Goal: Task Accomplishment & Management: Manage account settings

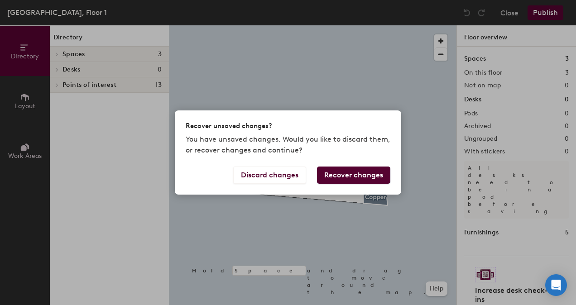
click at [346, 174] on button "Recover changes" at bounding box center [353, 175] width 73 height 17
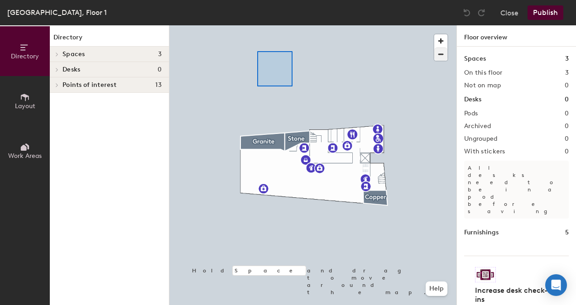
click at [257, 25] on div at bounding box center [312, 25] width 287 height 0
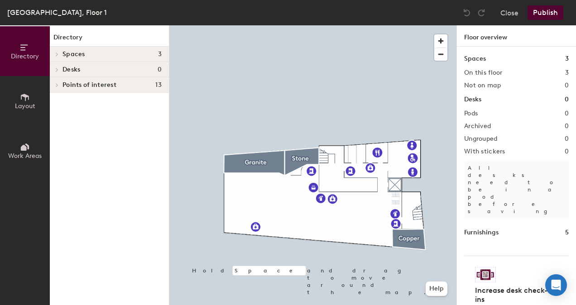
click at [21, 100] on icon at bounding box center [25, 97] width 10 height 10
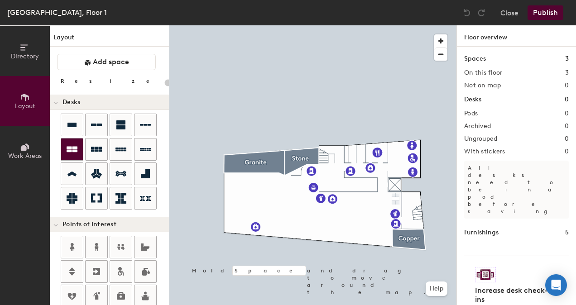
click at [71, 149] on icon at bounding box center [72, 150] width 11 height 6
click at [96, 149] on icon at bounding box center [96, 149] width 11 height 5
click at [238, 183] on div "Directory Layout Work Areas Layout Add space Resize Desks Points of Interest Fu…" at bounding box center [288, 165] width 576 height 280
type input "100"
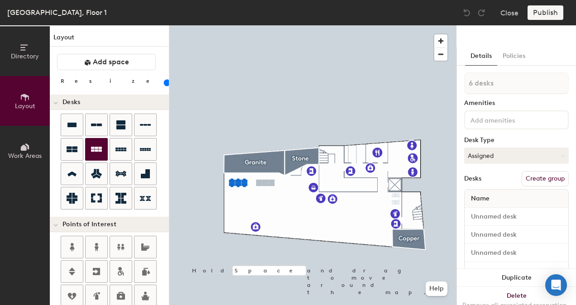
click at [265, 183] on div "Directory Layout Work Areas Layout Add space Resize Desks Points of Interest Fu…" at bounding box center [288, 165] width 576 height 280
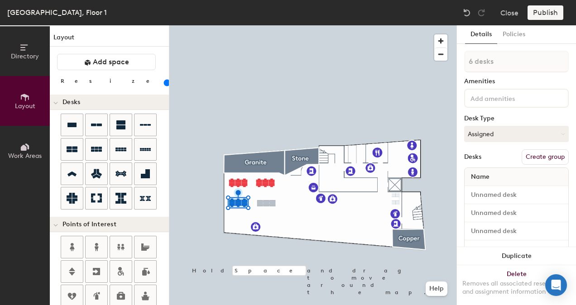
click at [266, 203] on div "Directory Layout Work Areas Layout Add space Resize Desks Points of Interest Fu…" at bounding box center [288, 165] width 576 height 280
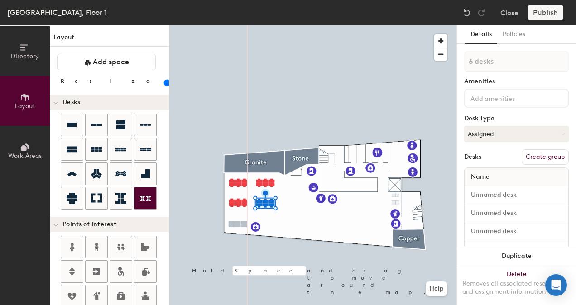
click at [238, 224] on div "Directory Layout Work Areas Layout Add space Resize Desks Points of Interest Fu…" at bounding box center [288, 165] width 576 height 280
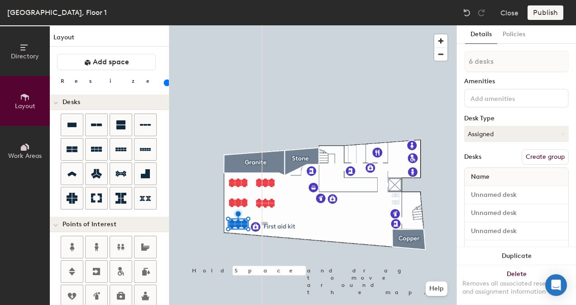
click at [264, 224] on div "Directory Layout Work Areas Layout Add space Resize Desks Points of Interest Fu…" at bounding box center [288, 165] width 576 height 280
type input "1 desk"
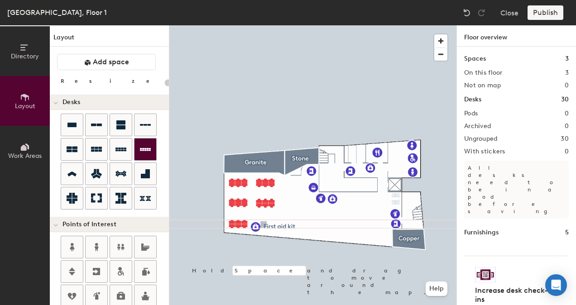
click at [263, 224] on div "Directory Layout Work Areas Layout Add space Resize Desks Points of Interest Fu…" at bounding box center [288, 165] width 576 height 280
drag, startPoint x: 75, startPoint y: 148, endPoint x: 86, endPoint y: 139, distance: 14.4
click at [101, 125] on div at bounding box center [115, 163] width 108 height 98
click at [281, 230] on div "Directory Layout Work Areas Layout Add space Resize Desks Points of Interest Fu…" at bounding box center [288, 165] width 576 height 280
type input "100"
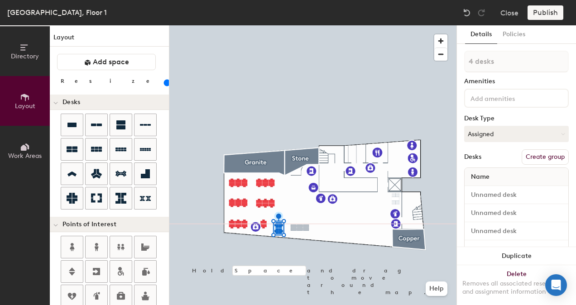
click at [300, 228] on div "Directory Layout Work Areas Layout Add space Resize Desks Points of Interest Fu…" at bounding box center [288, 165] width 576 height 280
type input "1 desk"
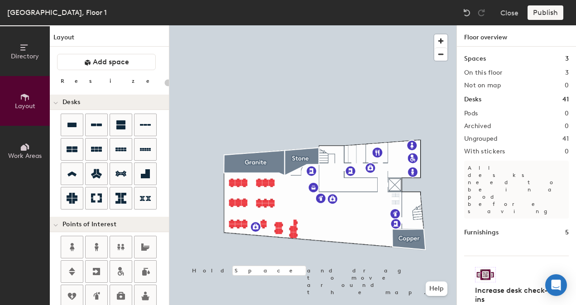
click at [312, 234] on div "Directory Layout Work Areas Layout Add space Resize Desks Points of Interest Fu…" at bounding box center [288, 165] width 576 height 280
type input "100"
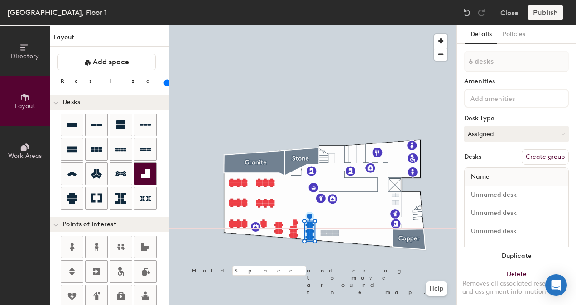
click at [329, 235] on div "Directory Layout Work Areas Layout Add space Resize Desks Points of Interest Fu…" at bounding box center [288, 165] width 576 height 280
type input "1 desk"
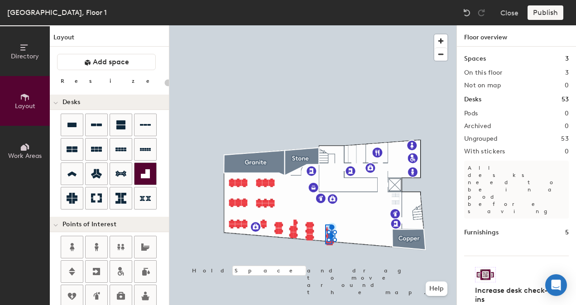
type input "100"
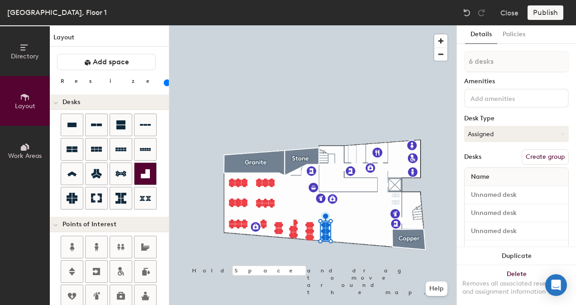
type input "1 desk"
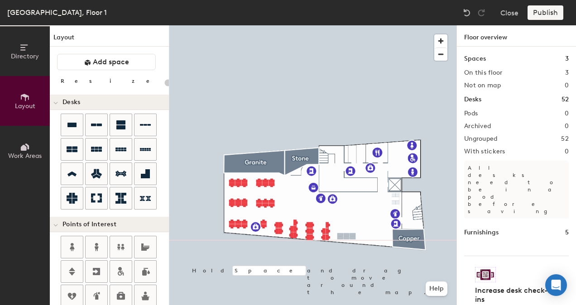
click at [345, 243] on div "Directory Layout Work Areas Layout Add space Resize Desks Points of Interest Fu…" at bounding box center [288, 165] width 576 height 280
type input "100"
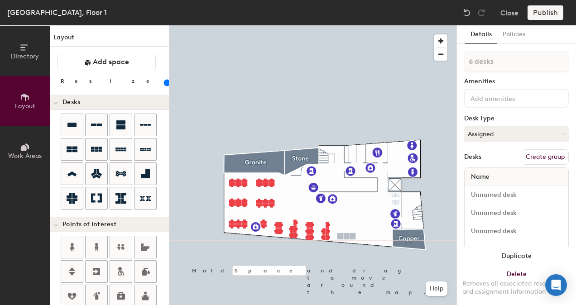
type input "1 desk"
click at [347, 25] on div at bounding box center [312, 25] width 287 height 0
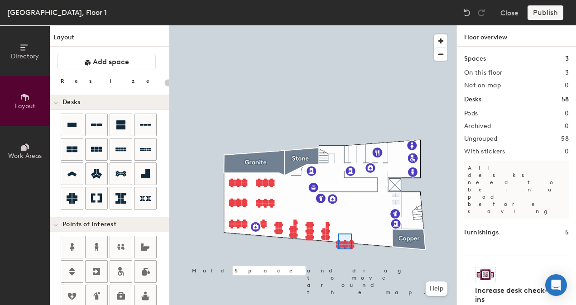
type input "100"
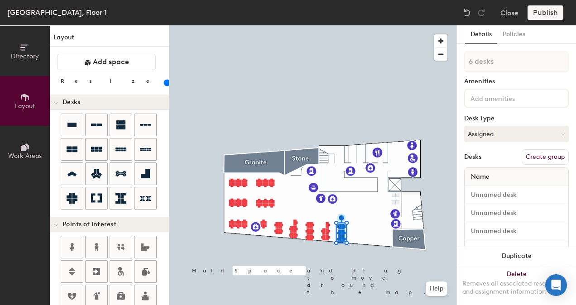
type input "1 desk"
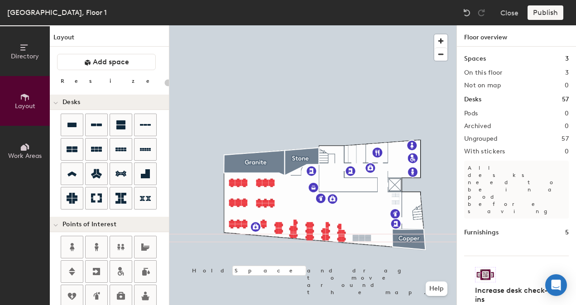
click at [362, 238] on div "Directory Layout Work Areas Layout Add space Resize Desks Points of Interest Fu…" at bounding box center [288, 165] width 576 height 280
type input "100"
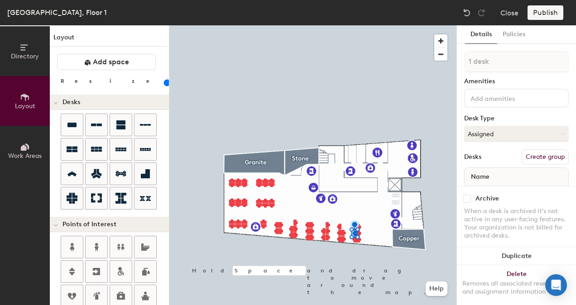
click at [377, 242] on div "Directory Layout Work Areas Layout Add space Resize Desks Points of Interest Fu…" at bounding box center [288, 165] width 576 height 280
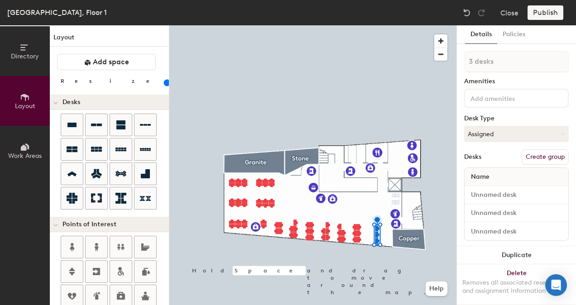
type input "1 desk"
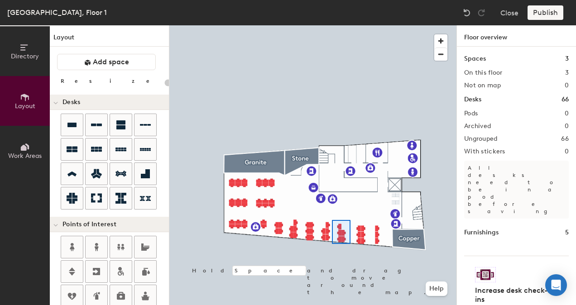
type input "100"
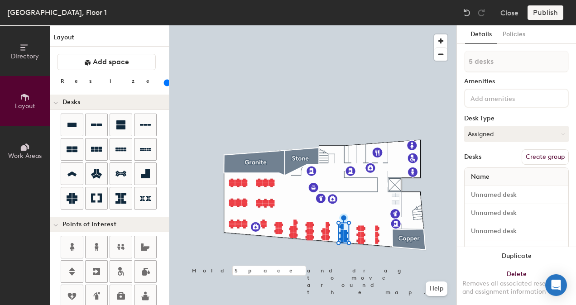
type input "1 desk"
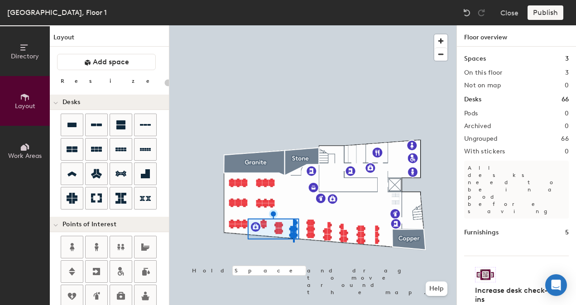
drag, startPoint x: 144, startPoint y: 125, endPoint x: 293, endPoint y: 224, distance: 178.9
click at [293, 25] on div at bounding box center [312, 25] width 287 height 0
click at [294, 25] on div at bounding box center [312, 25] width 287 height 0
type input "100"
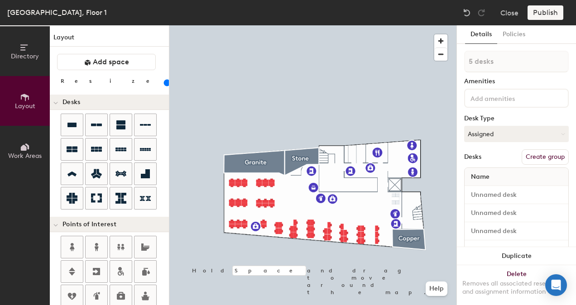
type input "1 desk"
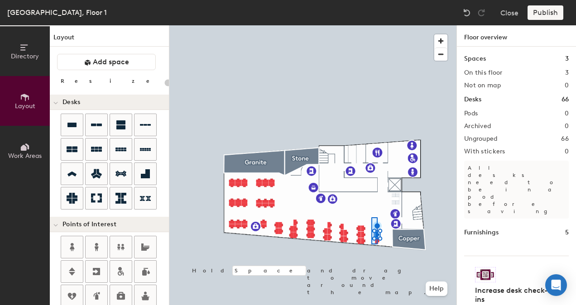
type input "100"
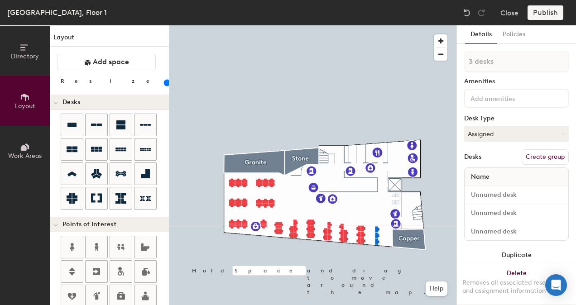
type input "1 desk"
click at [367, 25] on div at bounding box center [312, 25] width 287 height 0
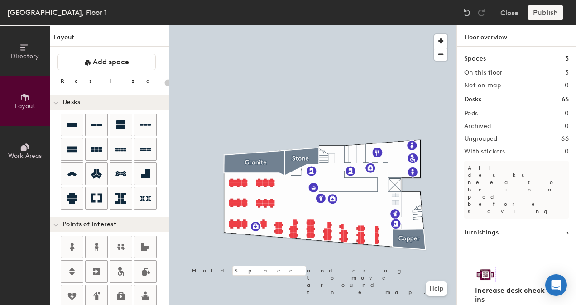
type input "20"
click at [287, 25] on div at bounding box center [312, 25] width 287 height 0
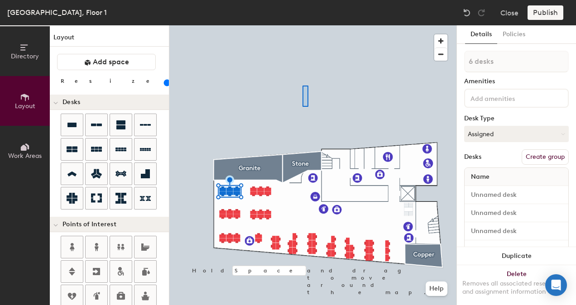
click at [302, 25] on div at bounding box center [312, 25] width 287 height 0
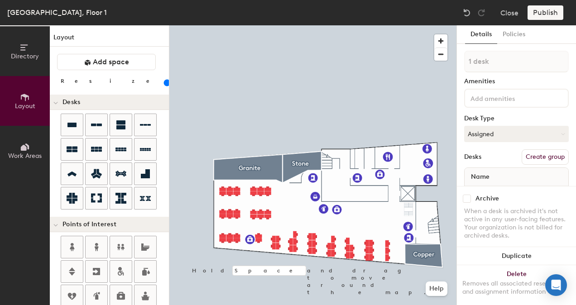
click at [368, 25] on div at bounding box center [312, 25] width 287 height 0
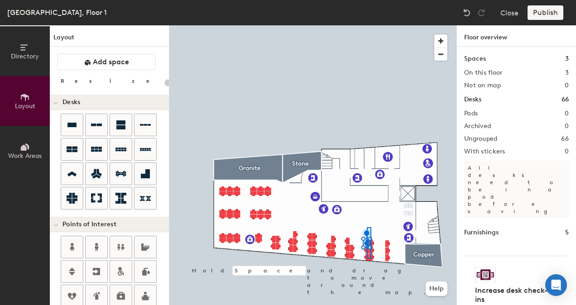
type input "100"
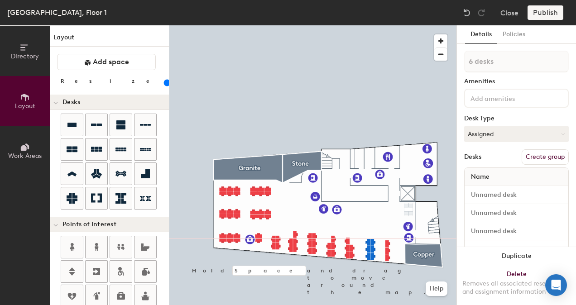
type input "1 desk"
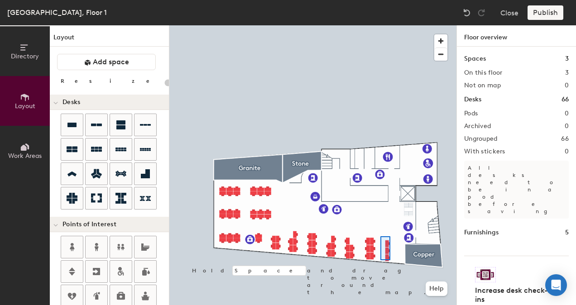
type input "100"
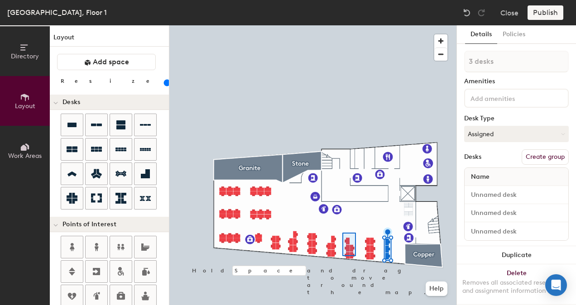
type input "5 desks"
type input "120"
type input "1 desk"
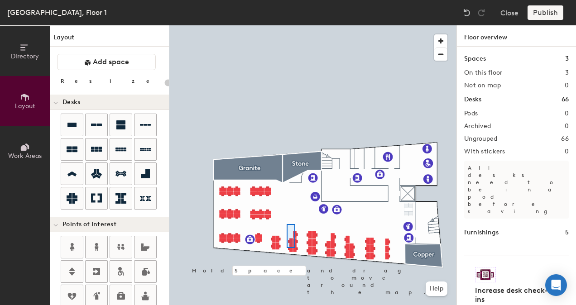
type input "100"
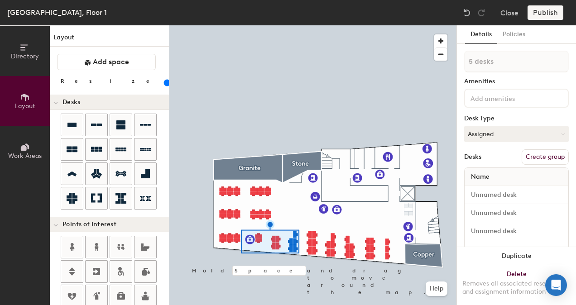
type input "1 desk"
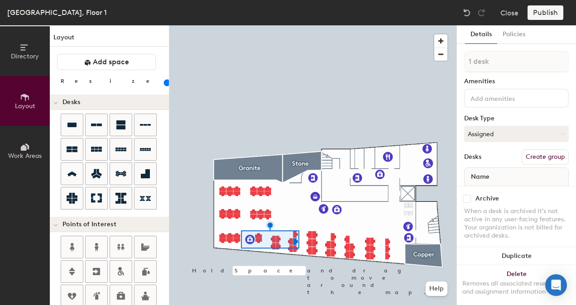
click at [289, 25] on div at bounding box center [312, 25] width 287 height 0
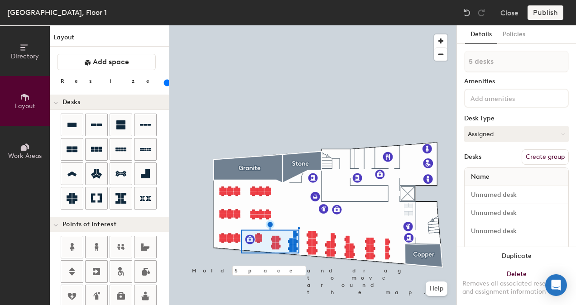
click at [299, 25] on div at bounding box center [312, 25] width 287 height 0
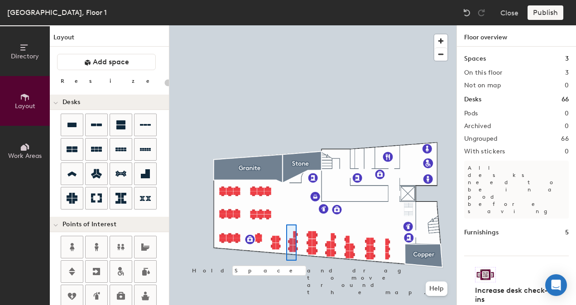
type input "100"
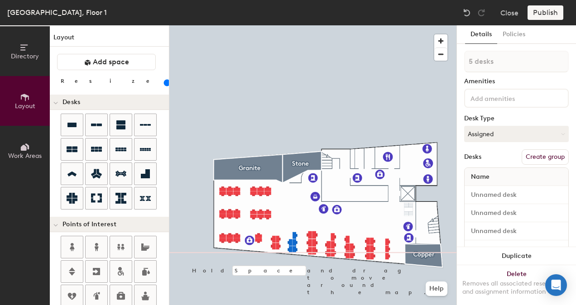
type input "1 desk"
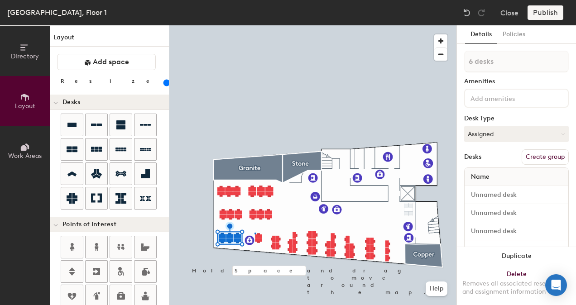
click at [255, 25] on div at bounding box center [312, 25] width 287 height 0
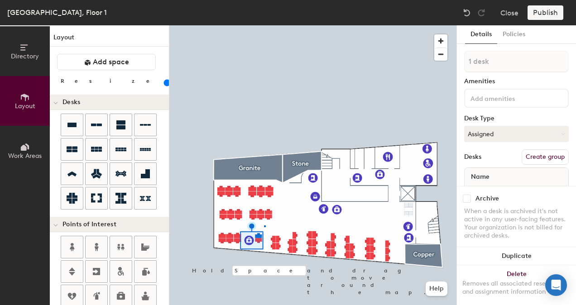
click at [265, 25] on div at bounding box center [312, 25] width 287 height 0
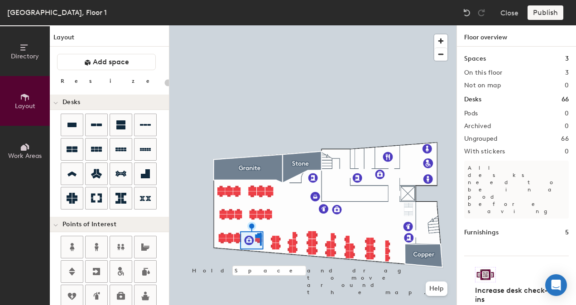
click at [260, 25] on div at bounding box center [312, 25] width 287 height 0
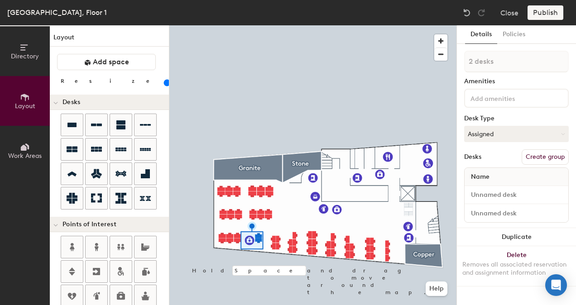
click at [276, 25] on div at bounding box center [312, 25] width 287 height 0
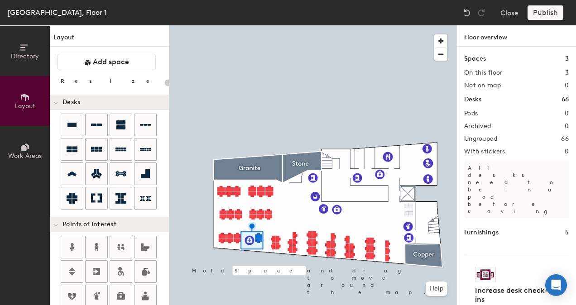
click at [246, 25] on div at bounding box center [312, 25] width 287 height 0
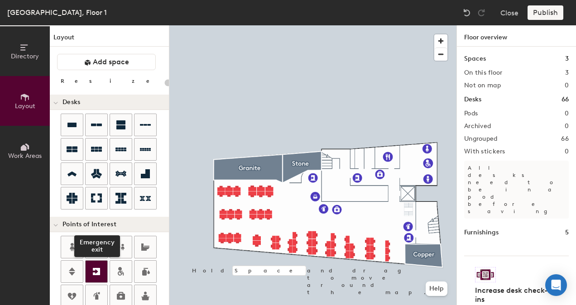
scroll to position [45, 0]
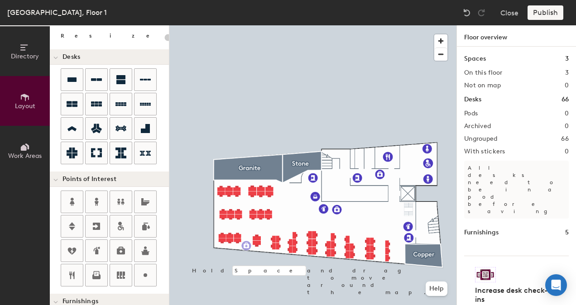
click at [246, 246] on div "Directory Layout Work Areas Layout Add space Resize Desks Points of Interest Fu…" at bounding box center [288, 165] width 576 height 280
drag, startPoint x: 118, startPoint y: 249, endPoint x: 243, endPoint y: 243, distance: 126.0
click at [243, 25] on div at bounding box center [312, 25] width 287 height 0
click at [244, 25] on div at bounding box center [312, 25] width 287 height 0
click at [324, 25] on div at bounding box center [312, 25] width 287 height 0
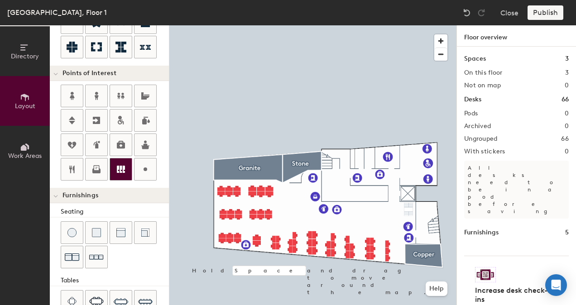
scroll to position [226, 0]
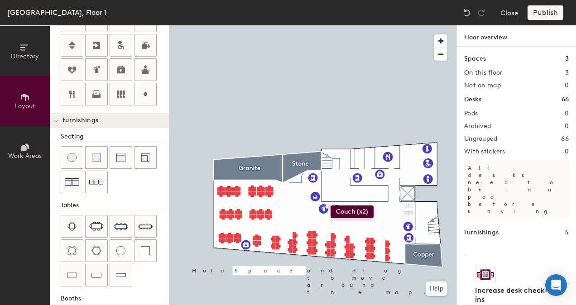
click at [330, 205] on div "Directory Layout Work Areas Layout Add space Resize Desks Points of Interest Fu…" at bounding box center [288, 165] width 576 height 280
drag, startPoint x: 74, startPoint y: 173, endPoint x: 314, endPoint y: 208, distance: 242.4
click at [313, 25] on div at bounding box center [312, 25] width 287 height 0
click at [295, 25] on div at bounding box center [312, 25] width 287 height 0
type input "20"
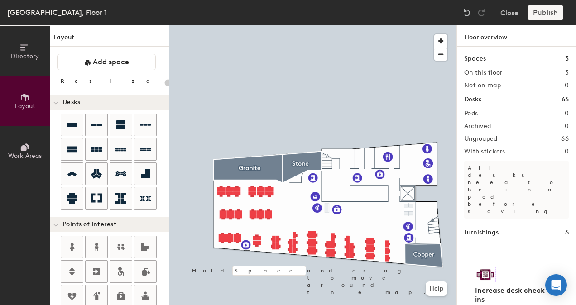
scroll to position [226, 0]
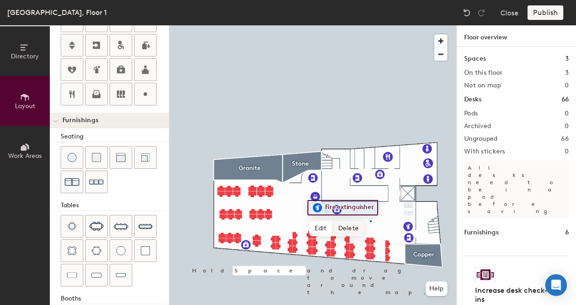
click at [370, 25] on div at bounding box center [312, 25] width 287 height 0
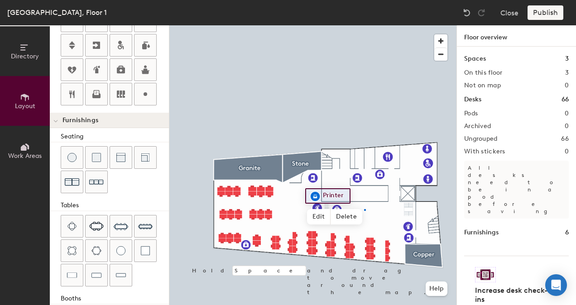
click at [365, 25] on div at bounding box center [312, 25] width 287 height 0
click at [339, 25] on div at bounding box center [312, 25] width 287 height 0
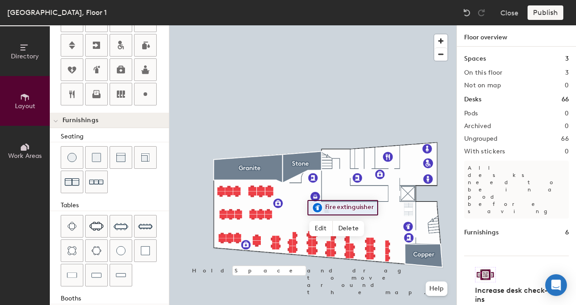
click at [333, 25] on div at bounding box center [312, 25] width 287 height 0
click at [332, 25] on div at bounding box center [312, 25] width 287 height 0
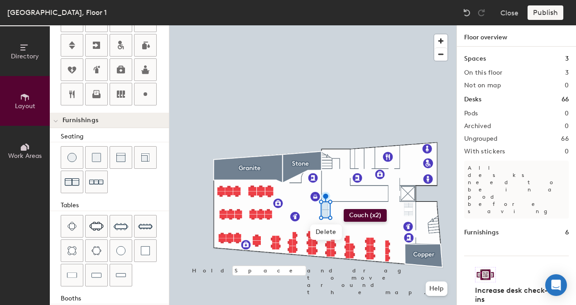
click at [344, 209] on div "Directory Layout Work Areas Layout Add space Resize Desks Points of Interest Fu…" at bounding box center [288, 165] width 576 height 280
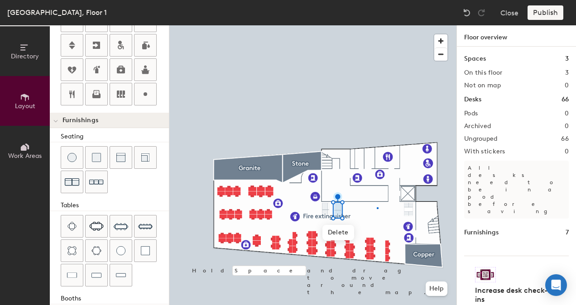
drag, startPoint x: 72, startPoint y: 177, endPoint x: 329, endPoint y: 224, distance: 261.7
click at [377, 25] on div at bounding box center [312, 25] width 287 height 0
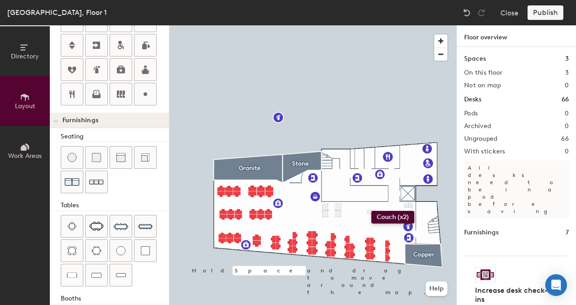
click at [371, 211] on div "Directory Layout Work Areas Layout Add space Resize Desks Points of Interest Fu…" at bounding box center [288, 165] width 576 height 280
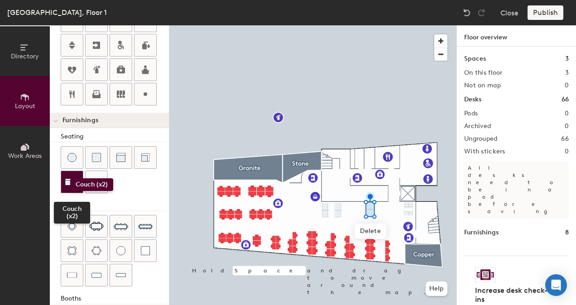
click at [72, 177] on img at bounding box center [72, 182] width 14 height 14
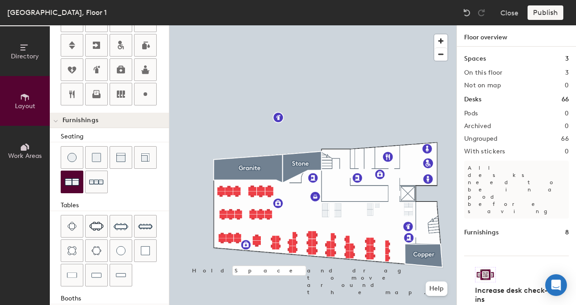
click at [377, 205] on div "Directory Layout Work Areas Layout Add space Resize Desks Points of Interest Fu…" at bounding box center [288, 165] width 576 height 280
click at [146, 154] on img at bounding box center [145, 157] width 9 height 9
click at [146, 158] on div "Directory Layout Work Areas Layout Add space Resize Desks Points of Interest Fu…" at bounding box center [288, 165] width 576 height 280
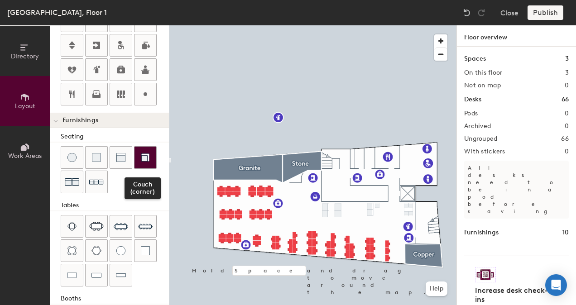
click at [138, 154] on div at bounding box center [145, 158] width 22 height 22
click at [135, 181] on div at bounding box center [115, 170] width 108 height 49
click at [379, 25] on div at bounding box center [312, 25] width 287 height 0
click at [292, 206] on div "Directory Layout Work Areas Layout Add space Resize Desks Points of Interest Fu…" at bounding box center [288, 165] width 576 height 280
click at [289, 207] on div "Directory Layout Work Areas Layout Add space Resize Desks Points of Interest Fu…" at bounding box center [288, 165] width 576 height 280
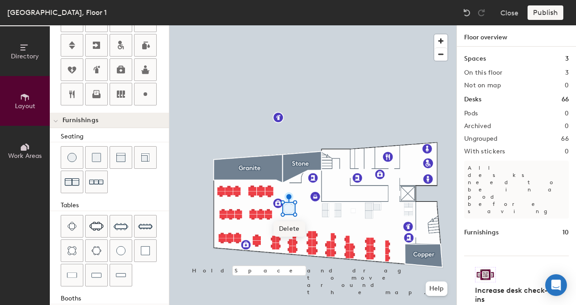
click at [353, 210] on div "Directory Layout Work Areas Layout Add space Resize Desks Points of Interest Fu…" at bounding box center [288, 165] width 576 height 280
type input "100"
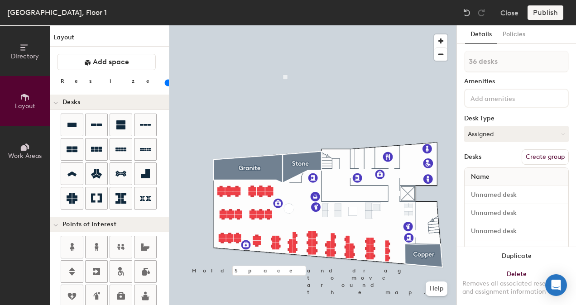
scroll to position [172, 0]
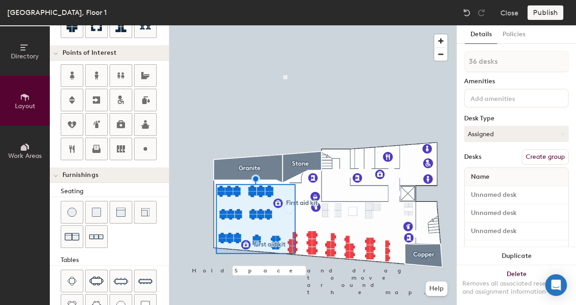
click at [500, 174] on div "Name" at bounding box center [516, 177] width 104 height 18
click at [544, 156] on button "Create group" at bounding box center [544, 156] width 47 height 15
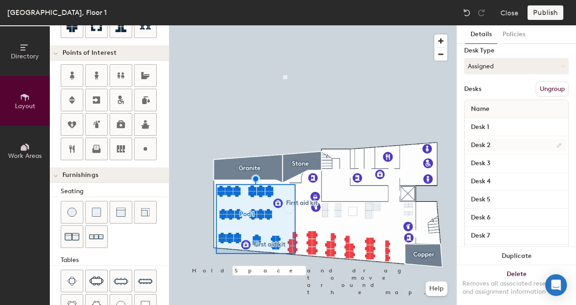
scroll to position [0, 0]
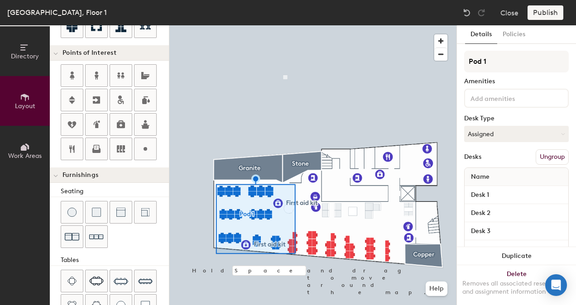
click at [511, 102] on input at bounding box center [508, 97] width 81 height 11
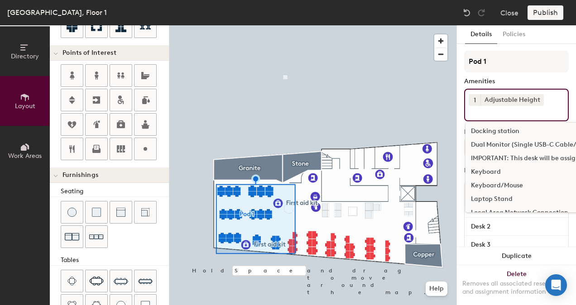
scroll to position [45, 0]
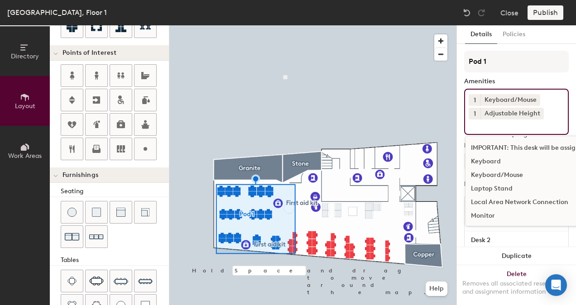
scroll to position [91, 0]
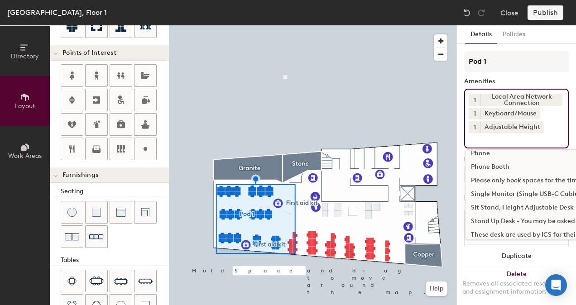
scroll to position [181, 0]
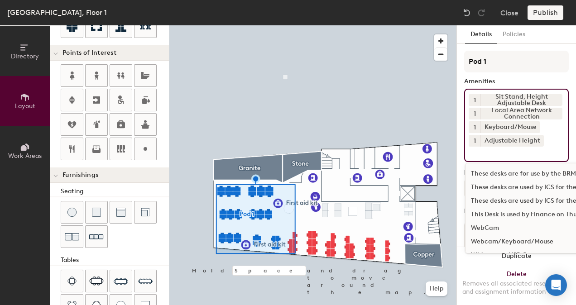
scroll to position [311, 0]
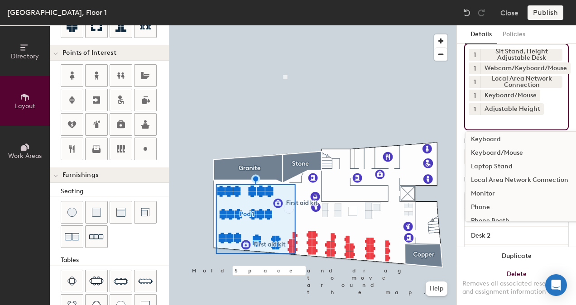
scroll to position [85, 0]
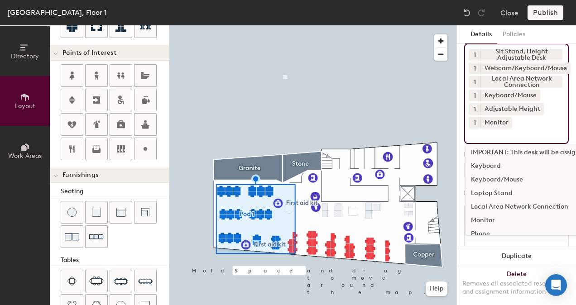
scroll to position [130, 0]
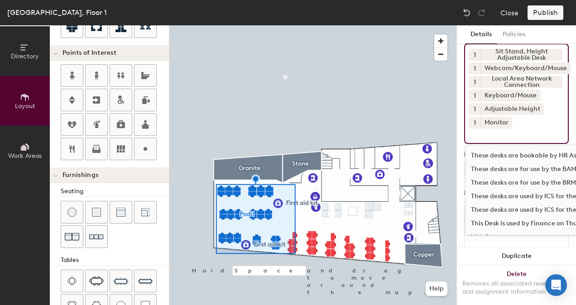
scroll to position [311, 0]
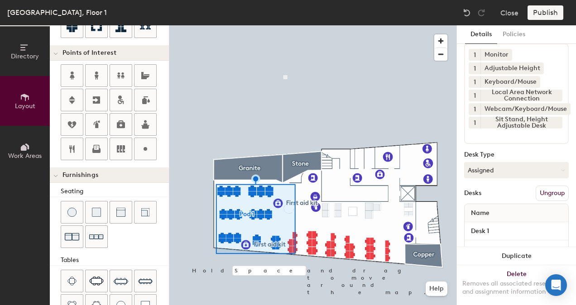
click at [547, 17] on div "Publish" at bounding box center [547, 12] width 41 height 14
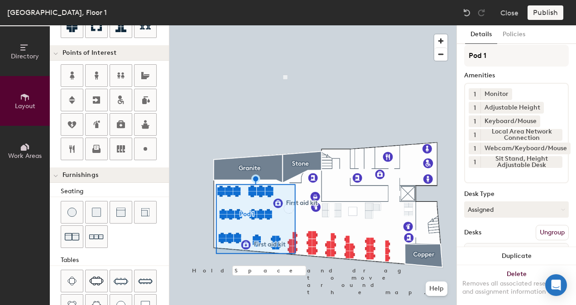
scroll to position [0, 0]
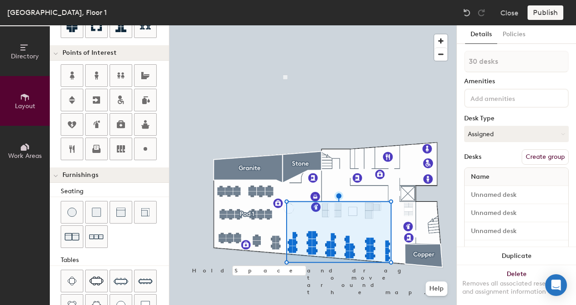
click at [496, 99] on input at bounding box center [508, 97] width 81 height 11
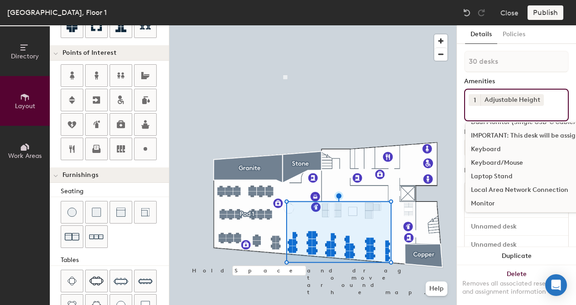
scroll to position [91, 0]
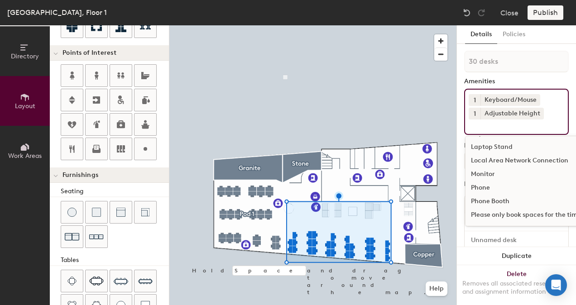
scroll to position [136, 0]
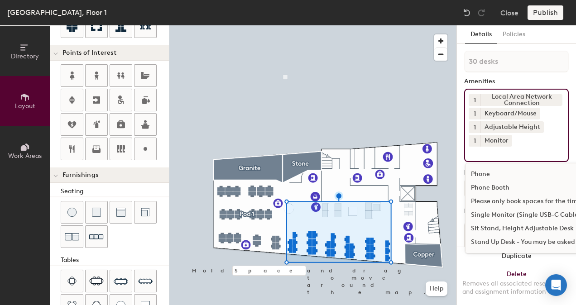
scroll to position [181, 0]
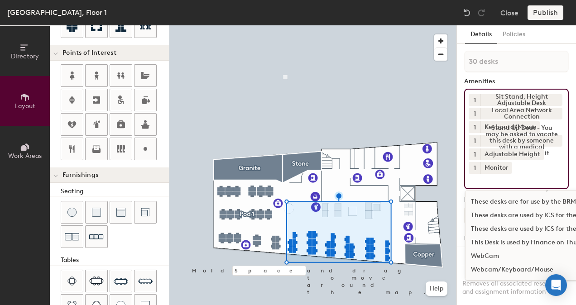
scroll to position [311, 0]
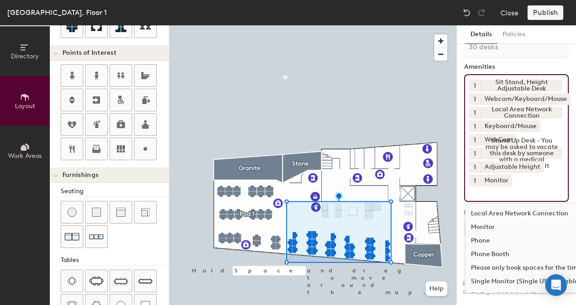
scroll to position [0, 0]
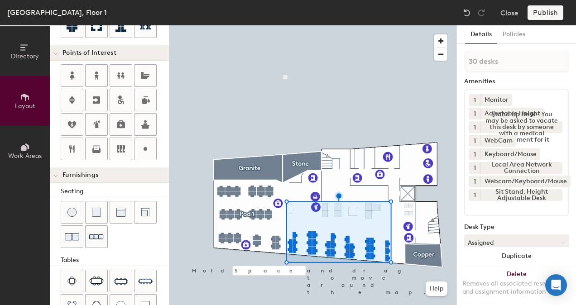
click at [515, 78] on div "Amenities" at bounding box center [516, 81] width 105 height 7
click at [481, 35] on button "Details" at bounding box center [481, 34] width 32 height 19
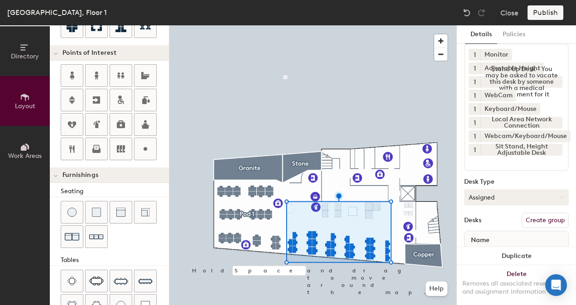
click at [505, 198] on button "Assigned" at bounding box center [516, 197] width 105 height 16
click at [485, 253] on div "Hoteled" at bounding box center [509, 253] width 91 height 14
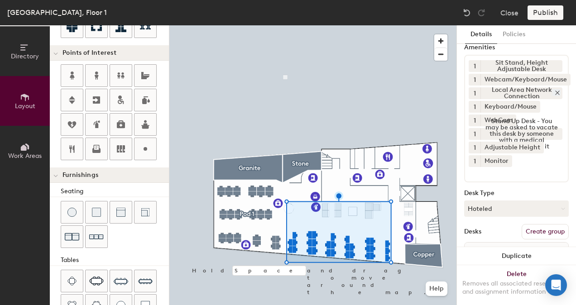
scroll to position [91, 0]
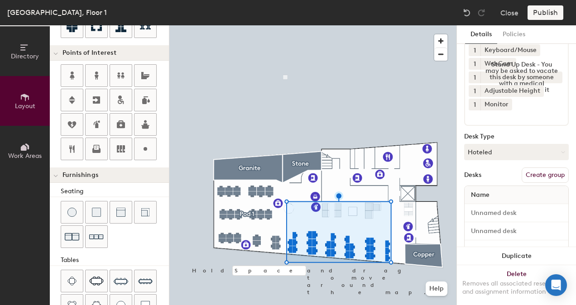
click at [531, 175] on button "Create group" at bounding box center [544, 174] width 47 height 15
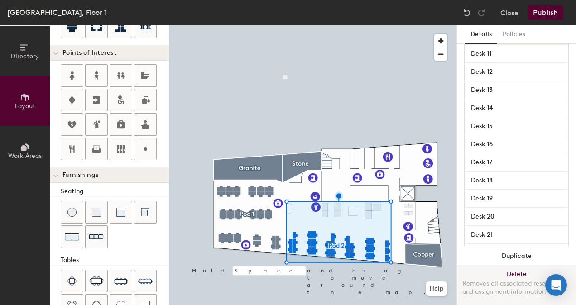
scroll to position [498, 0]
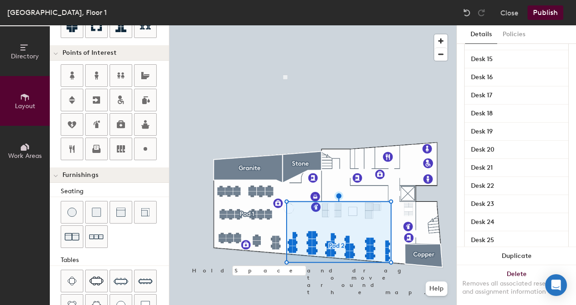
click at [546, 14] on button "Publish" at bounding box center [545, 12] width 36 height 14
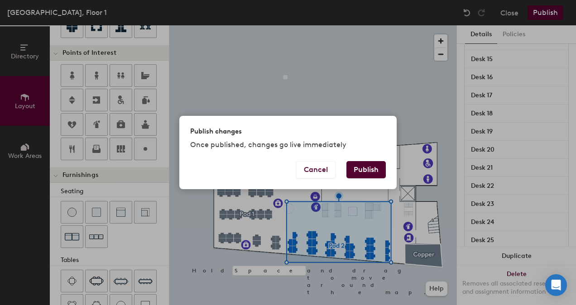
click at [398, 67] on div "Publish changes Once published, changes go live immediately Cancel Publish" at bounding box center [288, 152] width 576 height 305
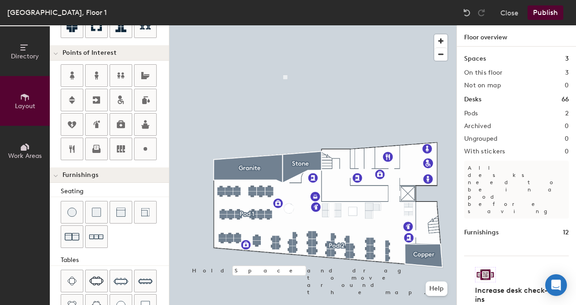
click at [492, 59] on div "Spaces 3" at bounding box center [516, 59] width 105 height 10
click at [482, 58] on h1 "Spaces" at bounding box center [475, 59] width 22 height 10
click at [487, 98] on div "Desks 66" at bounding box center [516, 100] width 105 height 10
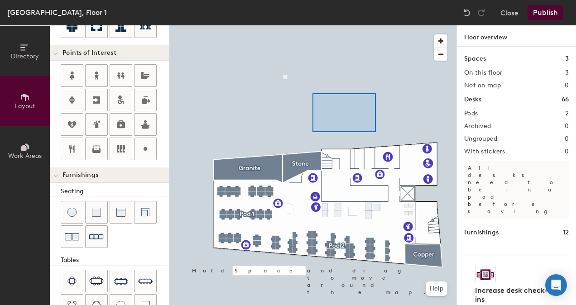
click at [304, 25] on div at bounding box center [312, 25] width 287 height 0
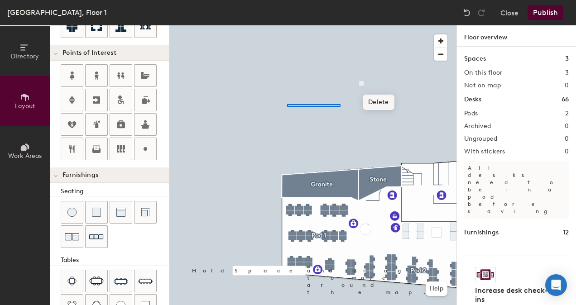
click at [285, 25] on div at bounding box center [312, 25] width 287 height 0
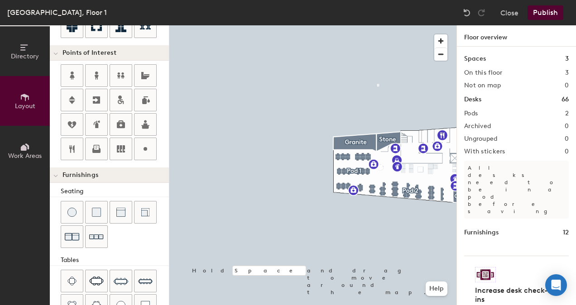
type input "20"
click at [330, 25] on div at bounding box center [312, 25] width 287 height 0
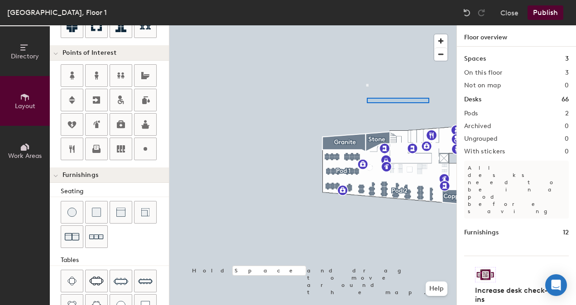
click at [428, 25] on div at bounding box center [312, 25] width 287 height 0
click at [290, 25] on div at bounding box center [312, 25] width 287 height 0
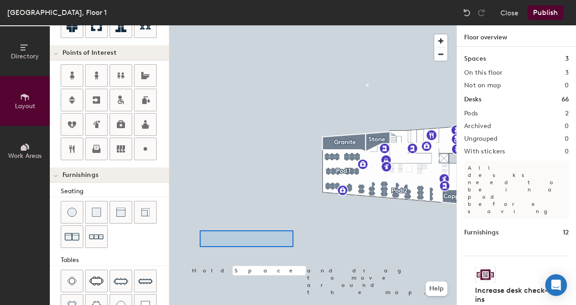
click at [228, 25] on div at bounding box center [312, 25] width 287 height 0
click at [395, 25] on div at bounding box center [312, 25] width 287 height 0
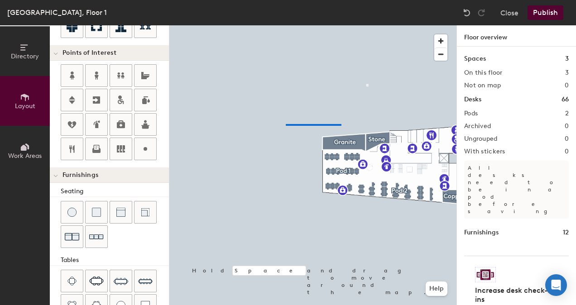
click at [286, 25] on div at bounding box center [312, 25] width 287 height 0
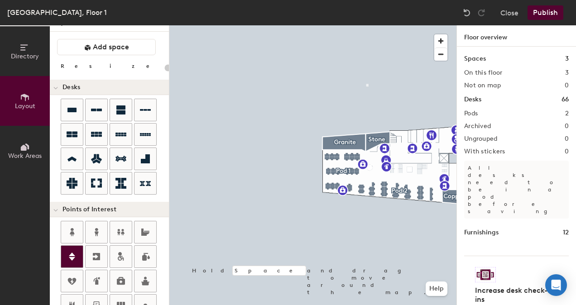
scroll to position [0, 0]
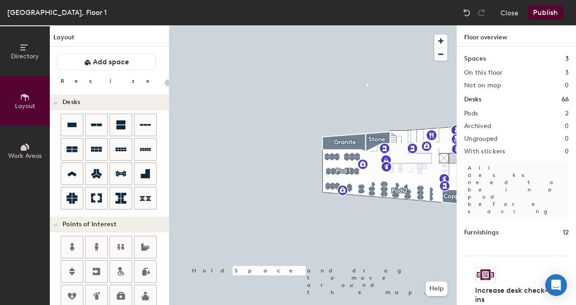
click at [26, 148] on icon at bounding box center [24, 148] width 6 height 6
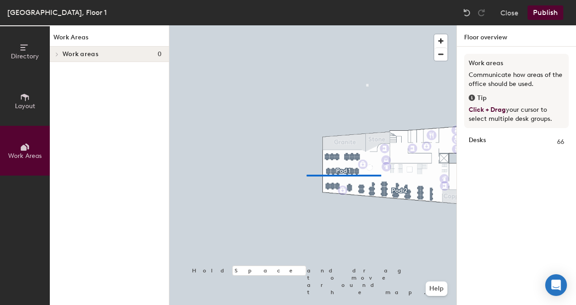
click at [306, 25] on div at bounding box center [312, 25] width 287 height 0
click at [26, 97] on icon at bounding box center [25, 97] width 8 height 7
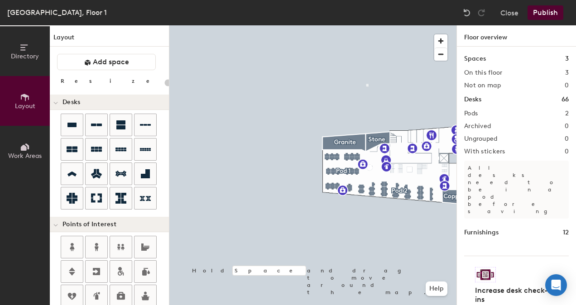
click at [498, 38] on h1 "Floor overview" at bounding box center [516, 35] width 119 height 21
click at [439, 40] on span "button" at bounding box center [440, 40] width 13 height 13
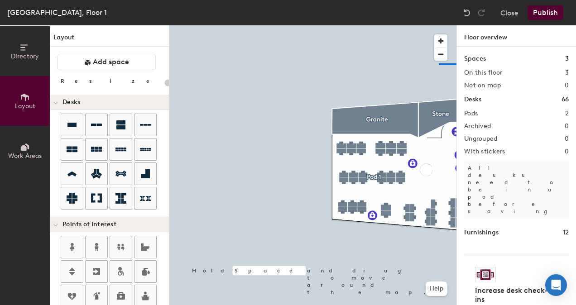
click at [457, 63] on div "Directory Layout Work Areas Layout Add space Resize Desks Points of Interest Fu…" at bounding box center [288, 165] width 576 height 280
click at [359, 25] on div at bounding box center [312, 25] width 287 height 0
click at [438, 56] on span "button" at bounding box center [440, 54] width 13 height 13
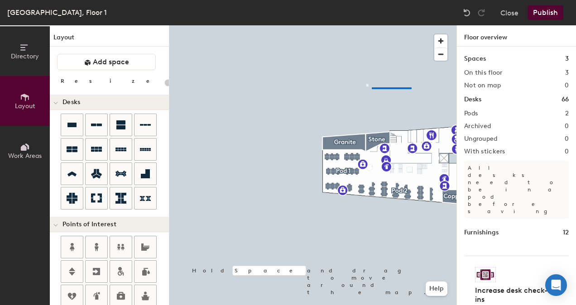
click at [372, 25] on div at bounding box center [312, 25] width 287 height 0
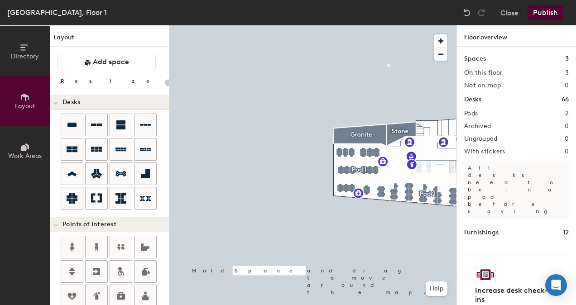
click at [545, 13] on button "Publish" at bounding box center [545, 12] width 36 height 14
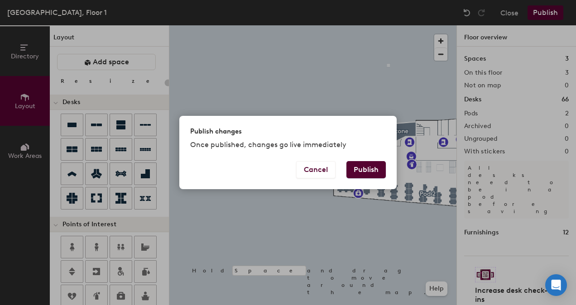
click at [358, 167] on button "Publish" at bounding box center [365, 169] width 39 height 17
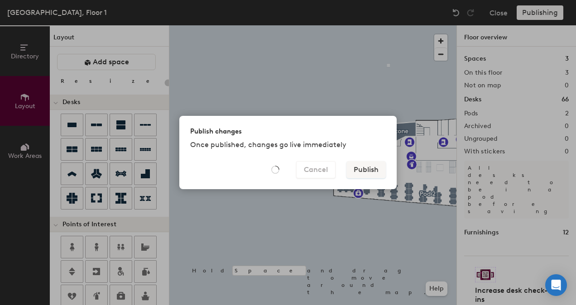
type input "20"
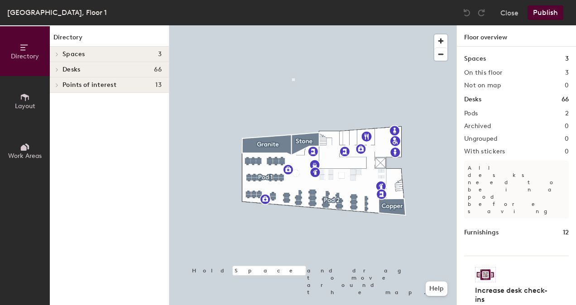
click at [27, 149] on icon at bounding box center [25, 147] width 10 height 10
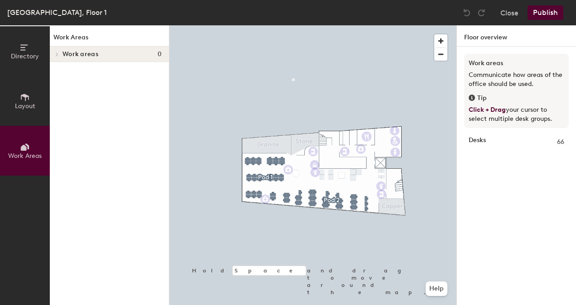
click at [28, 102] on span "Layout" at bounding box center [25, 106] width 20 height 8
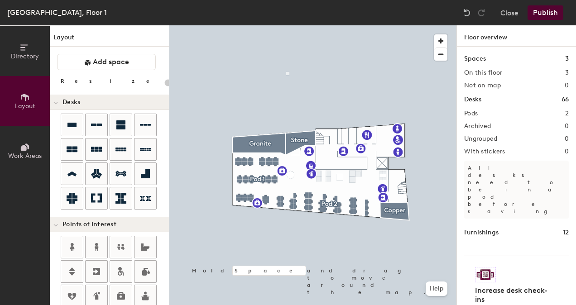
type input "20"
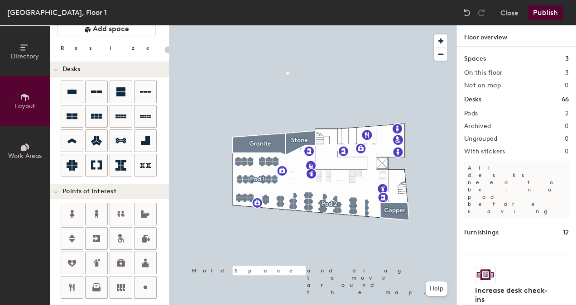
scroll to position [45, 0]
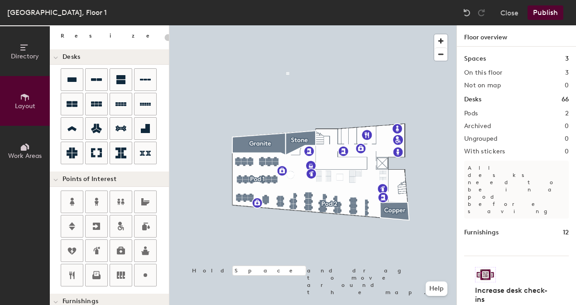
click at [22, 149] on icon at bounding box center [24, 148] width 6 height 6
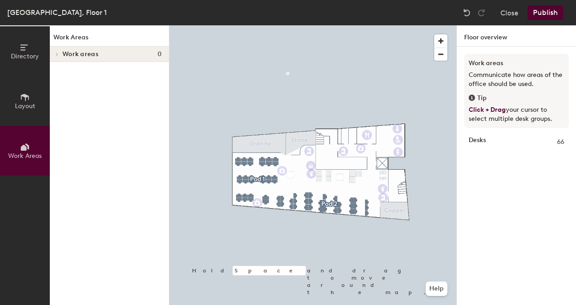
click at [22, 52] on icon at bounding box center [25, 48] width 10 height 10
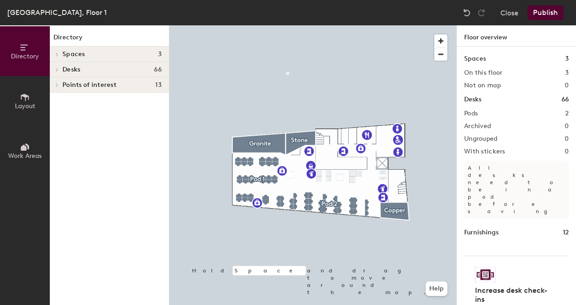
click at [476, 114] on h2 "Pods" at bounding box center [471, 113] width 14 height 7
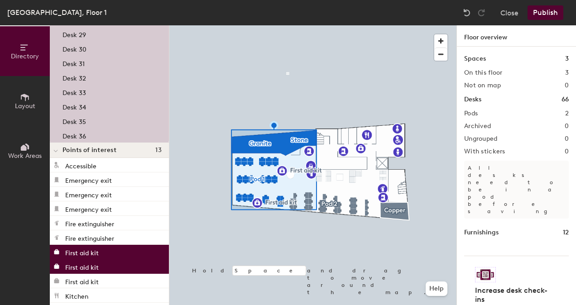
scroll to position [578, 0]
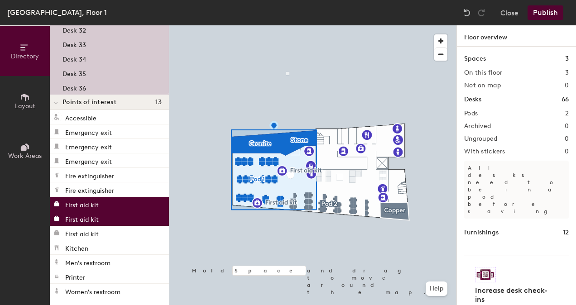
click at [85, 102] on span "Points of interest" at bounding box center [89, 102] width 54 height 7
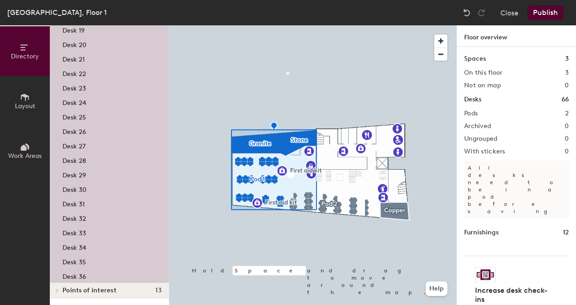
click at [54, 288] on span at bounding box center [57, 290] width 8 height 5
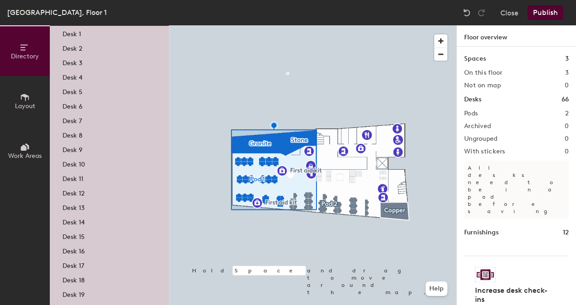
scroll to position [0, 0]
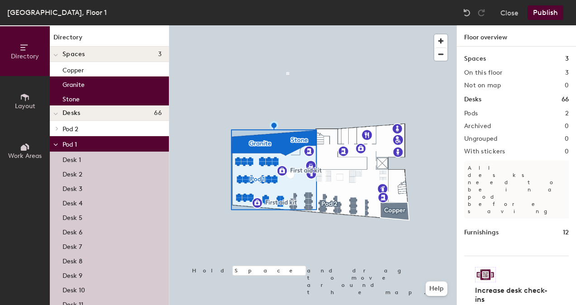
click at [62, 113] on div "Desks 66" at bounding box center [109, 112] width 119 height 15
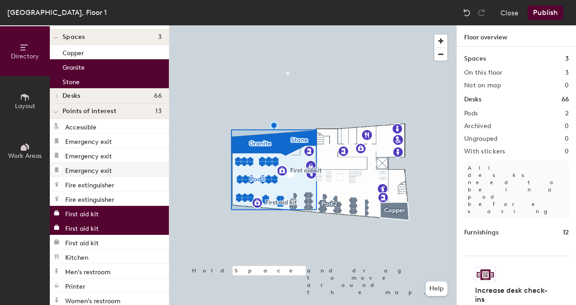
scroll to position [26, 0]
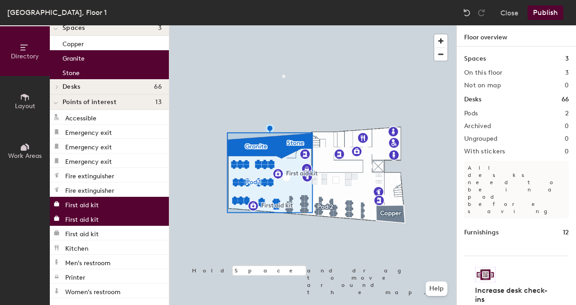
click at [486, 228] on h1 "Furnishings" at bounding box center [481, 233] width 34 height 10
click at [475, 95] on h1 "Desks" at bounding box center [472, 100] width 17 height 10
click at [487, 40] on h1 "Floor overview" at bounding box center [516, 35] width 119 height 21
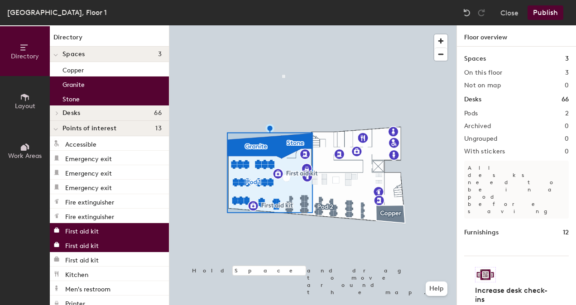
click at [102, 115] on h4 "Desks 66" at bounding box center [111, 113] width 99 height 7
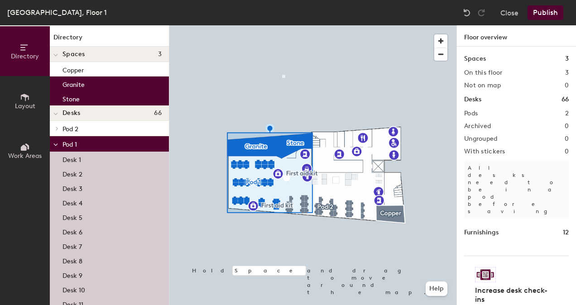
click at [79, 130] on p "Pod 2" at bounding box center [111, 129] width 99 height 12
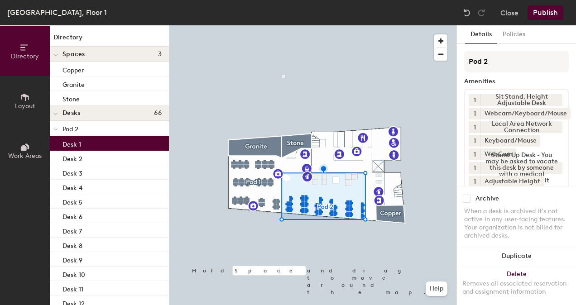
click at [82, 143] on div "Desk 1" at bounding box center [109, 143] width 119 height 14
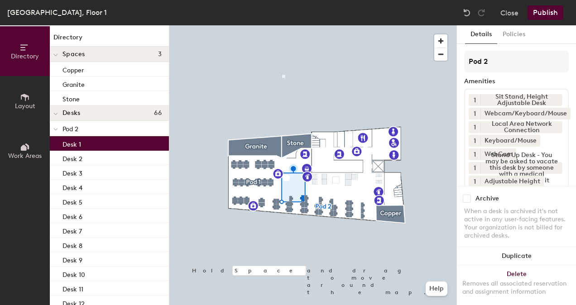
click at [81, 129] on p "Pod 2" at bounding box center [111, 129] width 99 height 12
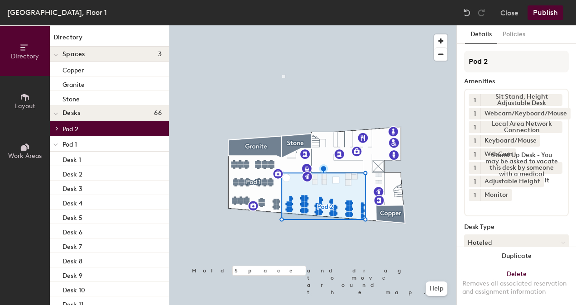
click at [70, 144] on span "Pod 1" at bounding box center [69, 145] width 14 height 8
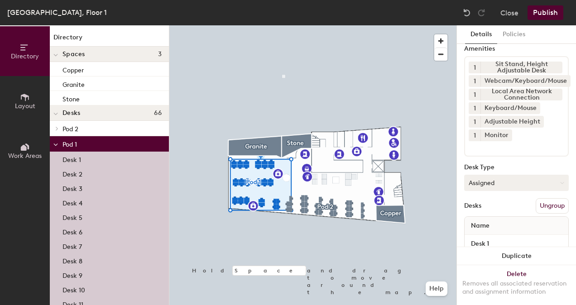
scroll to position [45, 0]
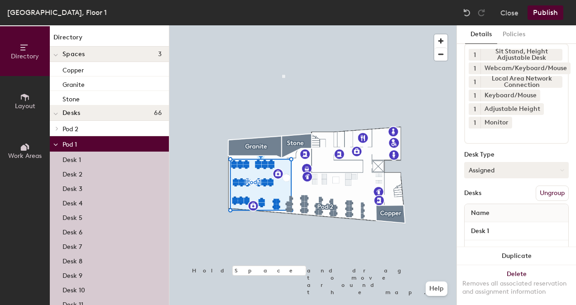
click at [560, 169] on icon at bounding box center [562, 170] width 4 height 4
click at [479, 226] on div "Hoteled" at bounding box center [509, 226] width 91 height 14
click at [544, 12] on button "Publish" at bounding box center [545, 12] width 36 height 14
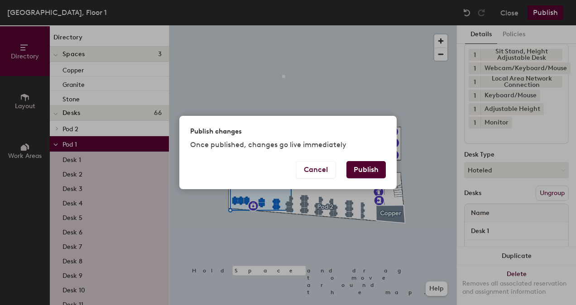
click at [359, 171] on button "Publish" at bounding box center [365, 169] width 39 height 17
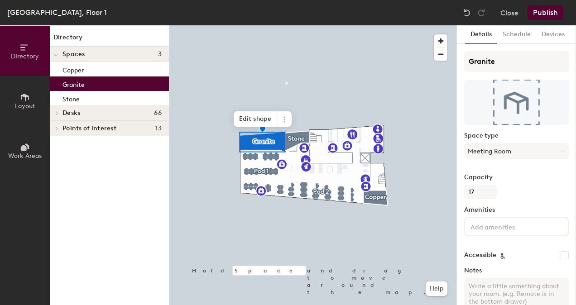
scroll to position [45, 0]
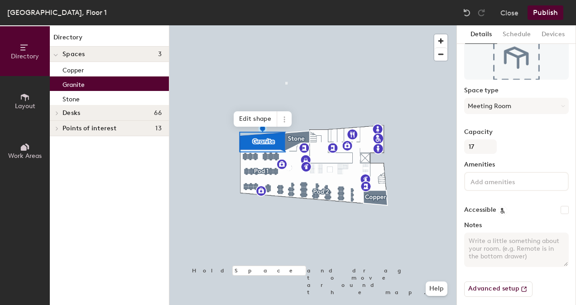
click at [528, 183] on input at bounding box center [508, 181] width 81 height 11
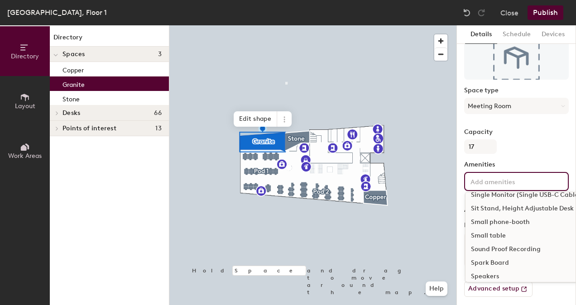
scroll to position [272, 0]
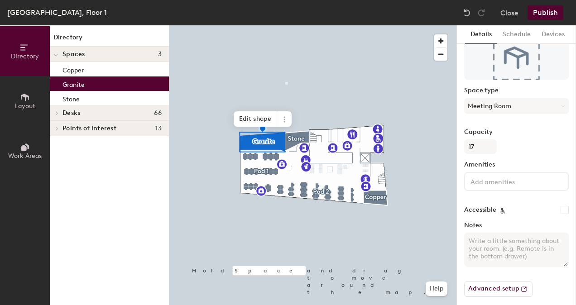
click at [540, 139] on div "Capacity 17" at bounding box center [516, 141] width 105 height 25
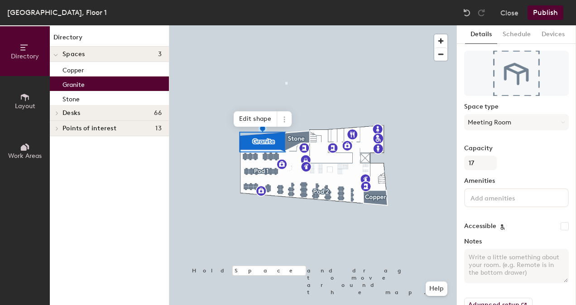
scroll to position [51, 0]
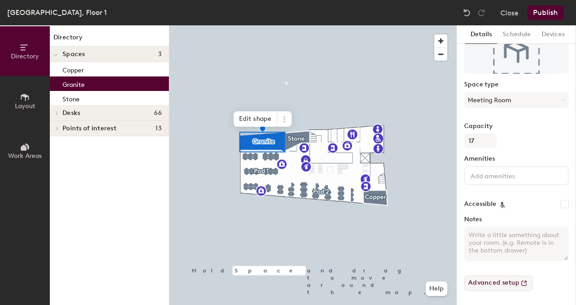
click at [491, 282] on button "Advanced setup" at bounding box center [498, 283] width 68 height 15
click at [485, 155] on label "Amenities" at bounding box center [516, 158] width 105 height 7
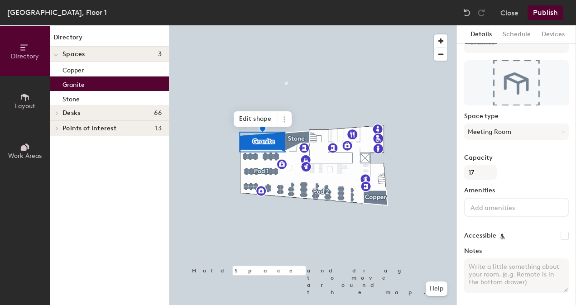
scroll to position [0, 0]
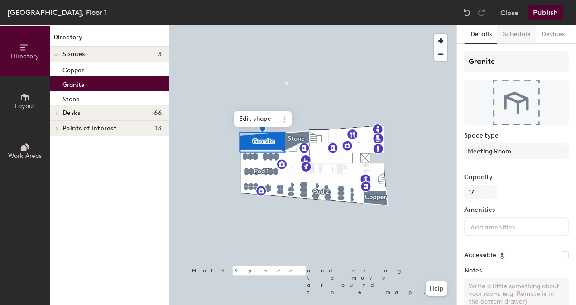
click at [514, 37] on button "Schedule" at bounding box center [516, 34] width 39 height 19
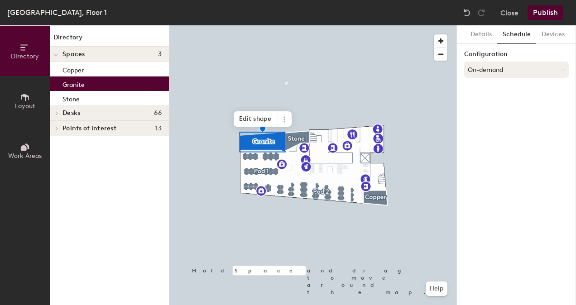
click at [557, 69] on button "On-demand" at bounding box center [516, 70] width 105 height 16
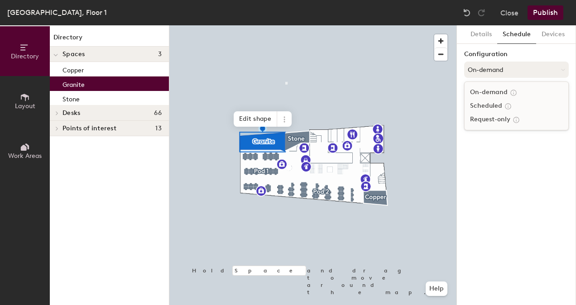
click at [482, 66] on button "On-demand" at bounding box center [516, 70] width 105 height 16
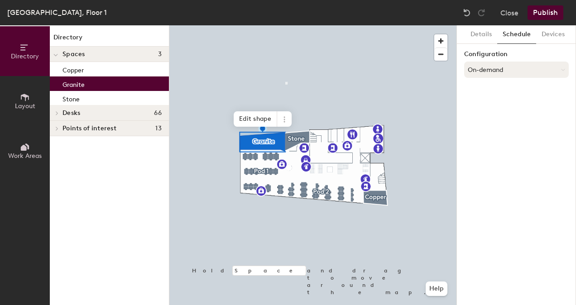
click at [482, 66] on button "On-demand" at bounding box center [516, 70] width 105 height 16
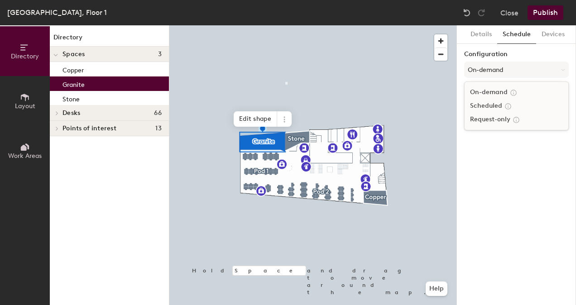
click at [495, 118] on div "Request-only" at bounding box center [516, 120] width 104 height 14
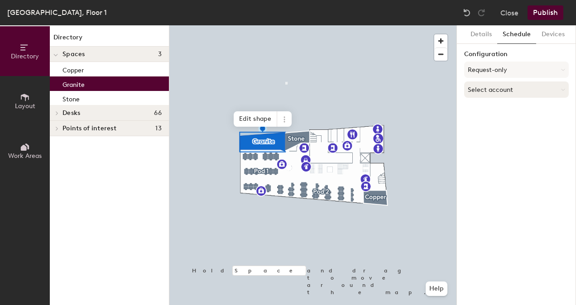
click at [521, 86] on button "Select account" at bounding box center [516, 89] width 105 height 16
click at [526, 67] on button "Request-only" at bounding box center [516, 70] width 105 height 16
click at [552, 33] on button "Devices" at bounding box center [553, 34] width 34 height 19
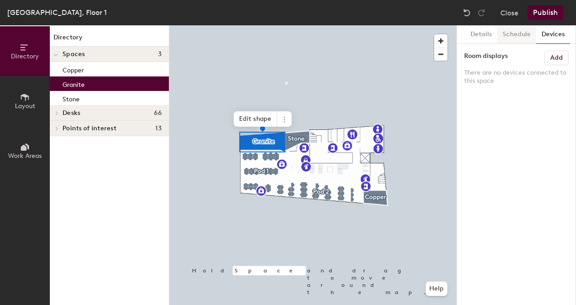
click at [521, 35] on button "Schedule" at bounding box center [516, 34] width 39 height 19
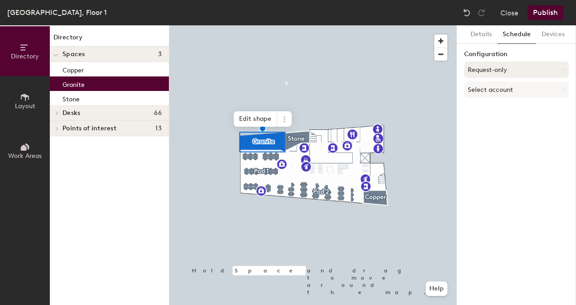
click at [515, 66] on button "Request-only" at bounding box center [516, 70] width 105 height 16
click at [497, 103] on div "Scheduled" at bounding box center [516, 106] width 104 height 14
click at [497, 66] on button "Scheduled" at bounding box center [516, 70] width 105 height 16
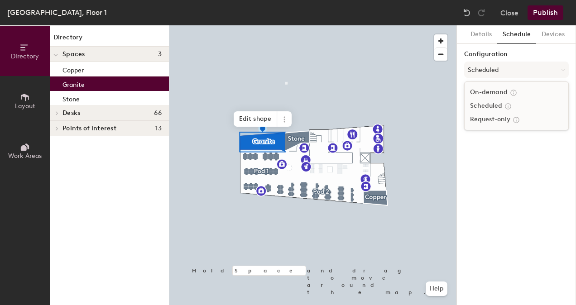
click at [493, 101] on div "Scheduled" at bounding box center [516, 106] width 104 height 14
click at [476, 33] on button "Details" at bounding box center [481, 34] width 32 height 19
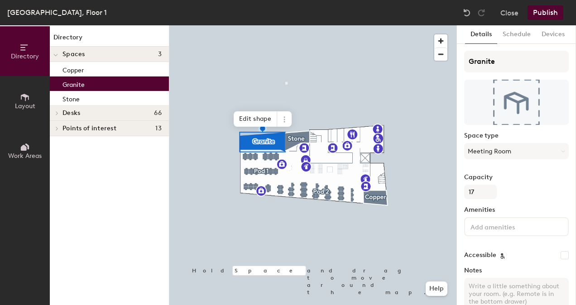
click at [540, 13] on button "Publish" at bounding box center [545, 12] width 36 height 14
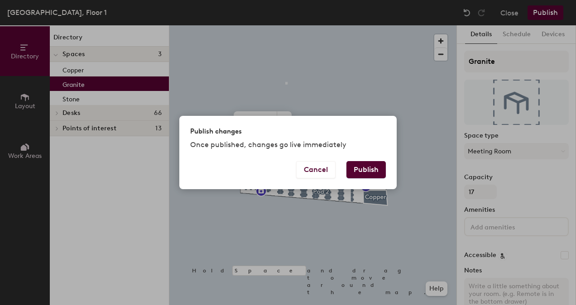
click at [364, 171] on button "Publish" at bounding box center [365, 169] width 39 height 17
